Goal: Task Accomplishment & Management: Complete application form

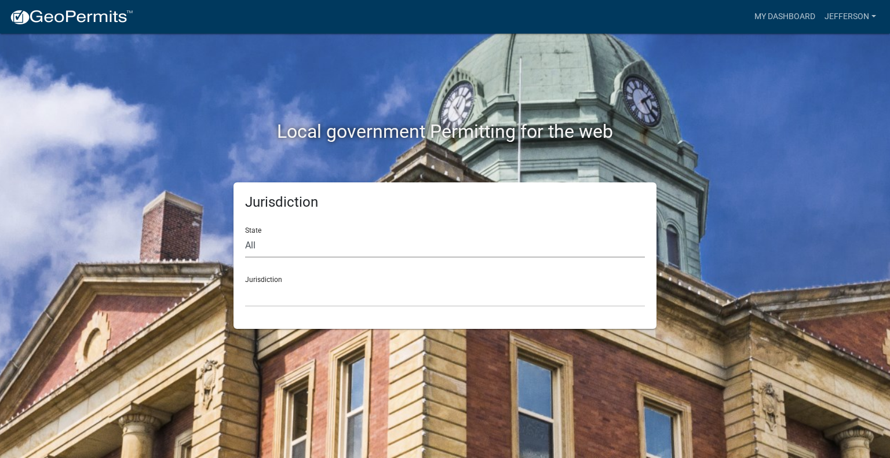
click at [270, 248] on select "All [US_STATE] [US_STATE] [US_STATE] [US_STATE] [US_STATE] [US_STATE] [US_STATE…" at bounding box center [445, 246] width 400 height 24
select select "[US_STATE]"
click at [245, 234] on select "All [US_STATE] [US_STATE] [US_STATE] [US_STATE] [US_STATE] [US_STATE] [US_STATE…" at bounding box center [445, 246] width 400 height 24
click at [286, 293] on select "City of [GEOGRAPHIC_DATA], [US_STATE] City of [GEOGRAPHIC_DATA], [US_STATE] Cit…" at bounding box center [445, 295] width 400 height 24
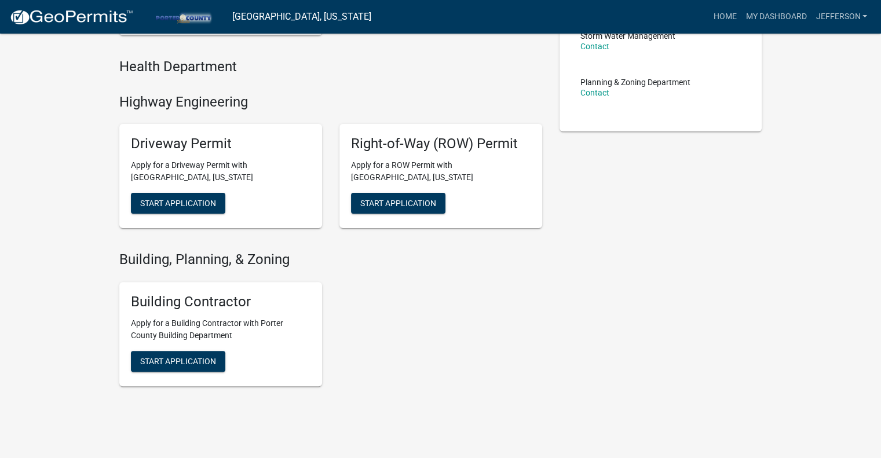
scroll to position [290, 0]
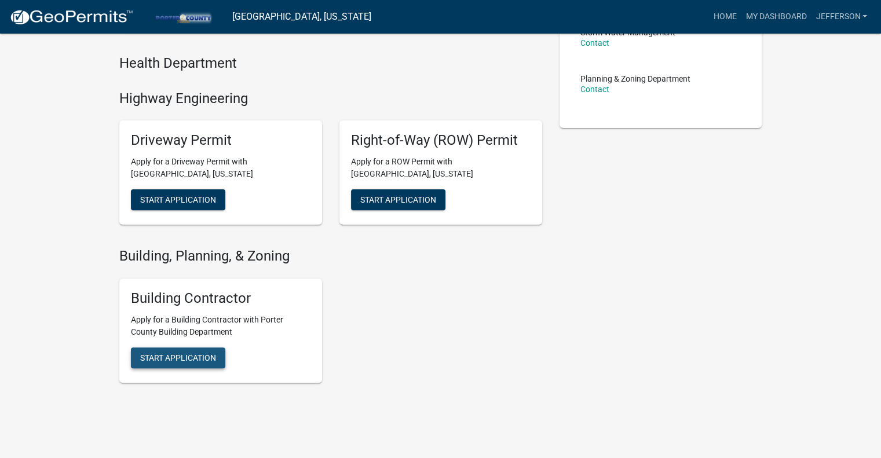
click at [206, 11] on span "Start Application" at bounding box center [178, 6] width 76 height 9
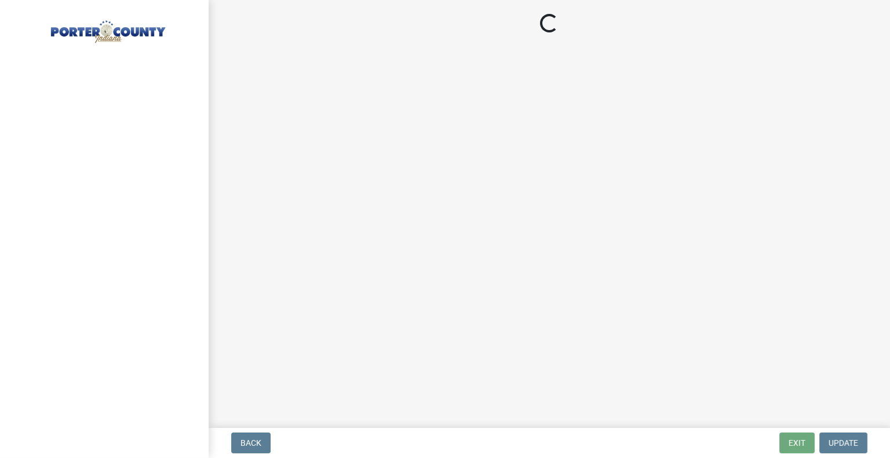
select select "IN"
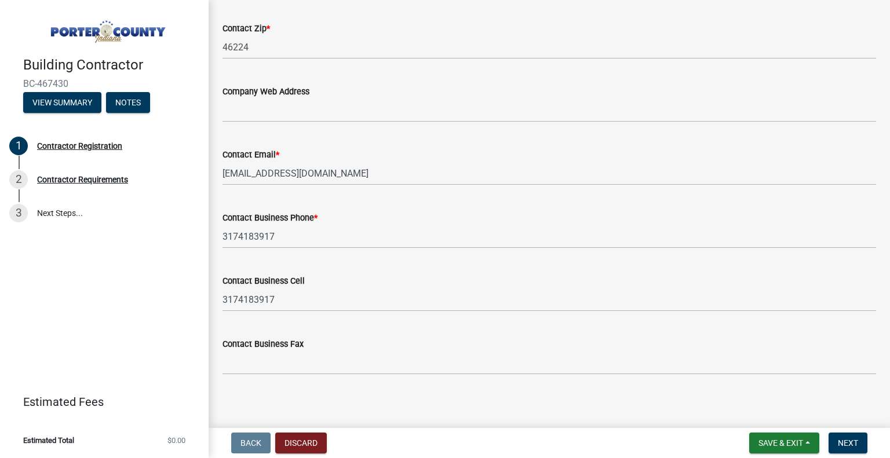
scroll to position [929, 0]
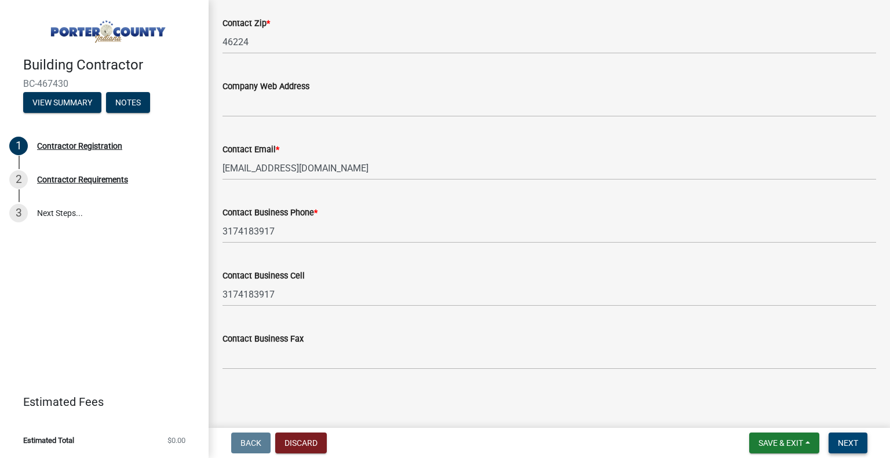
click at [850, 443] on span "Next" at bounding box center [848, 443] width 20 height 9
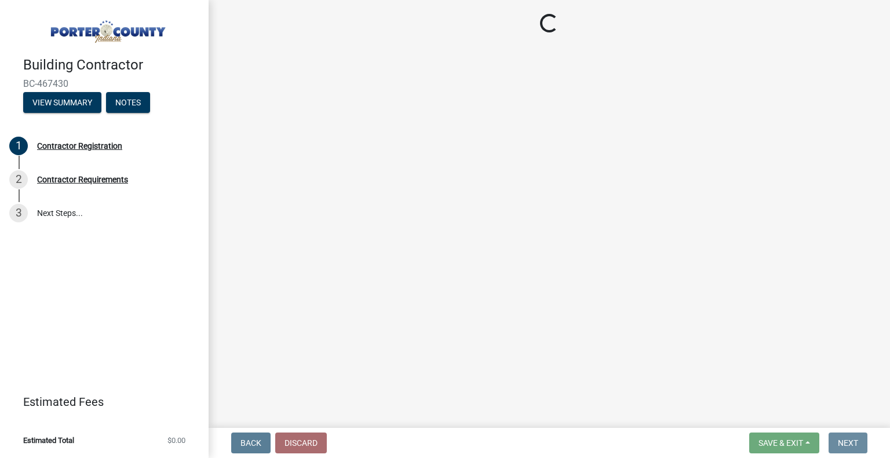
scroll to position [0, 0]
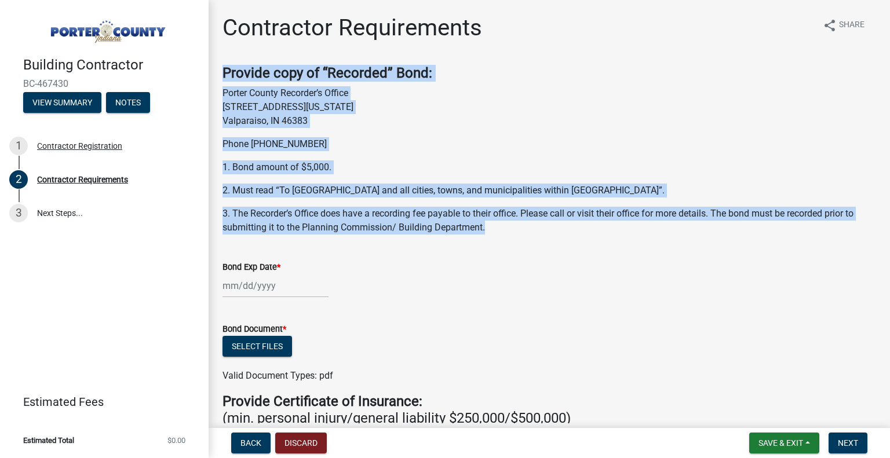
drag, startPoint x: 225, startPoint y: 73, endPoint x: 499, endPoint y: 225, distance: 313.0
click at [499, 225] on div "Provide copy of “Recorded” Bond: Porter County Recorder’s Office [STREET_ADDRES…" at bounding box center [549, 150] width 654 height 170
copy div "Provide copy of “Recorded” Bond: Porter County Recorder’s Office [STREET_ADDRES…"
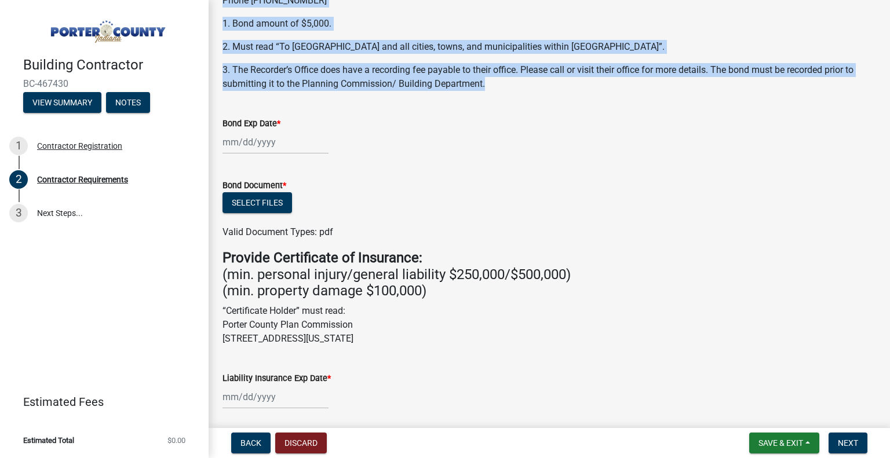
scroll to position [174, 0]
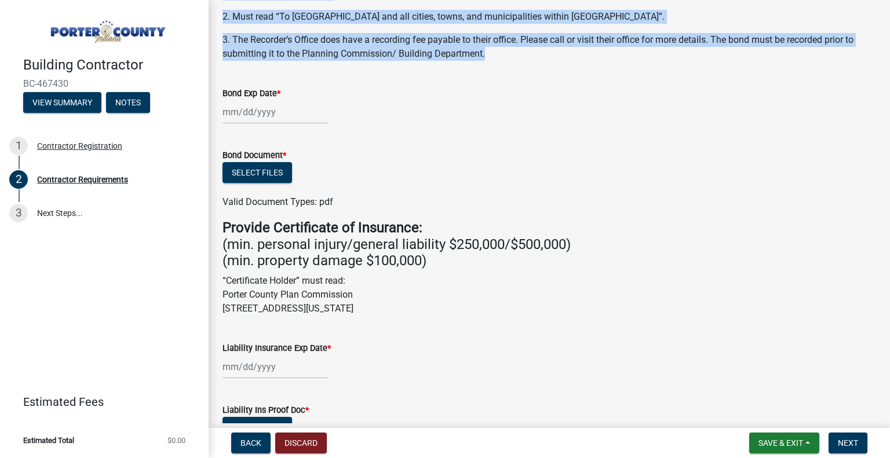
drag, startPoint x: 223, startPoint y: 296, endPoint x: 435, endPoint y: 304, distance: 212.2
click at [435, 304] on p "“Certificate Holder” must read: Porter County Plan Commission [STREET_ADDRESS][…" at bounding box center [549, 295] width 654 height 42
copy p "Porter County Plan Commission [STREET_ADDRESS][US_STATE]"
